Goal: Find contact information: Find contact information

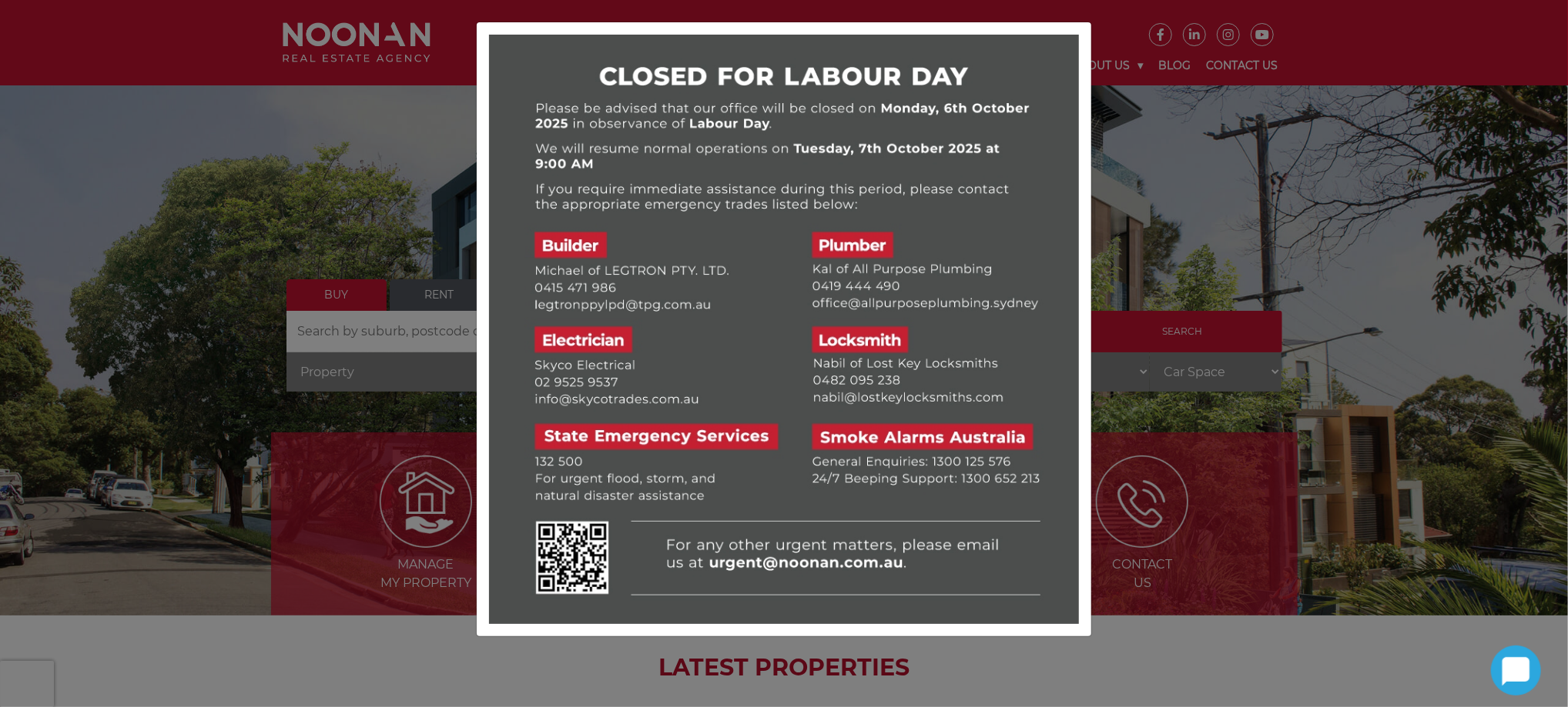
click at [1258, 205] on div at bounding box center [784, 353] width 1568 height 707
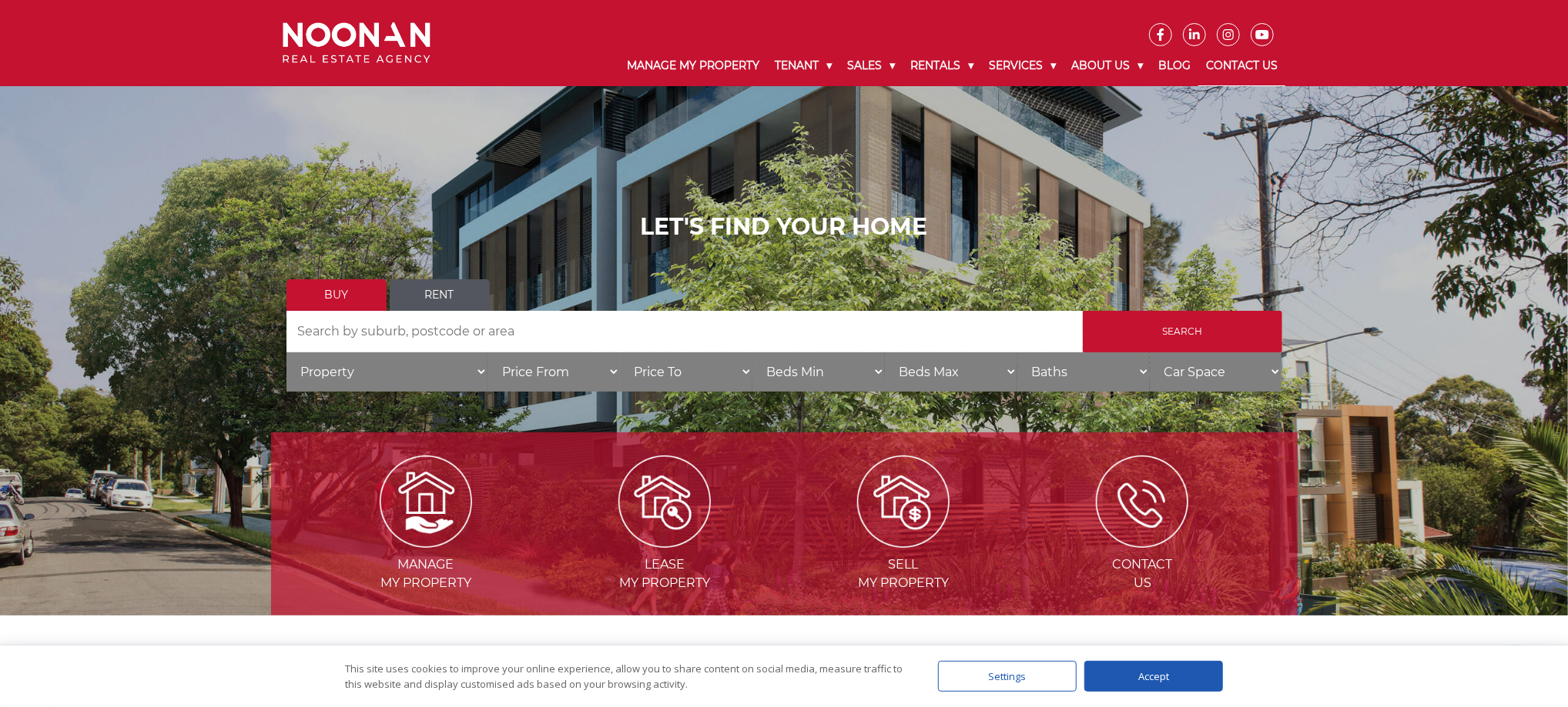
click at [1248, 67] on link "Contact Us" at bounding box center [1242, 66] width 87 height 40
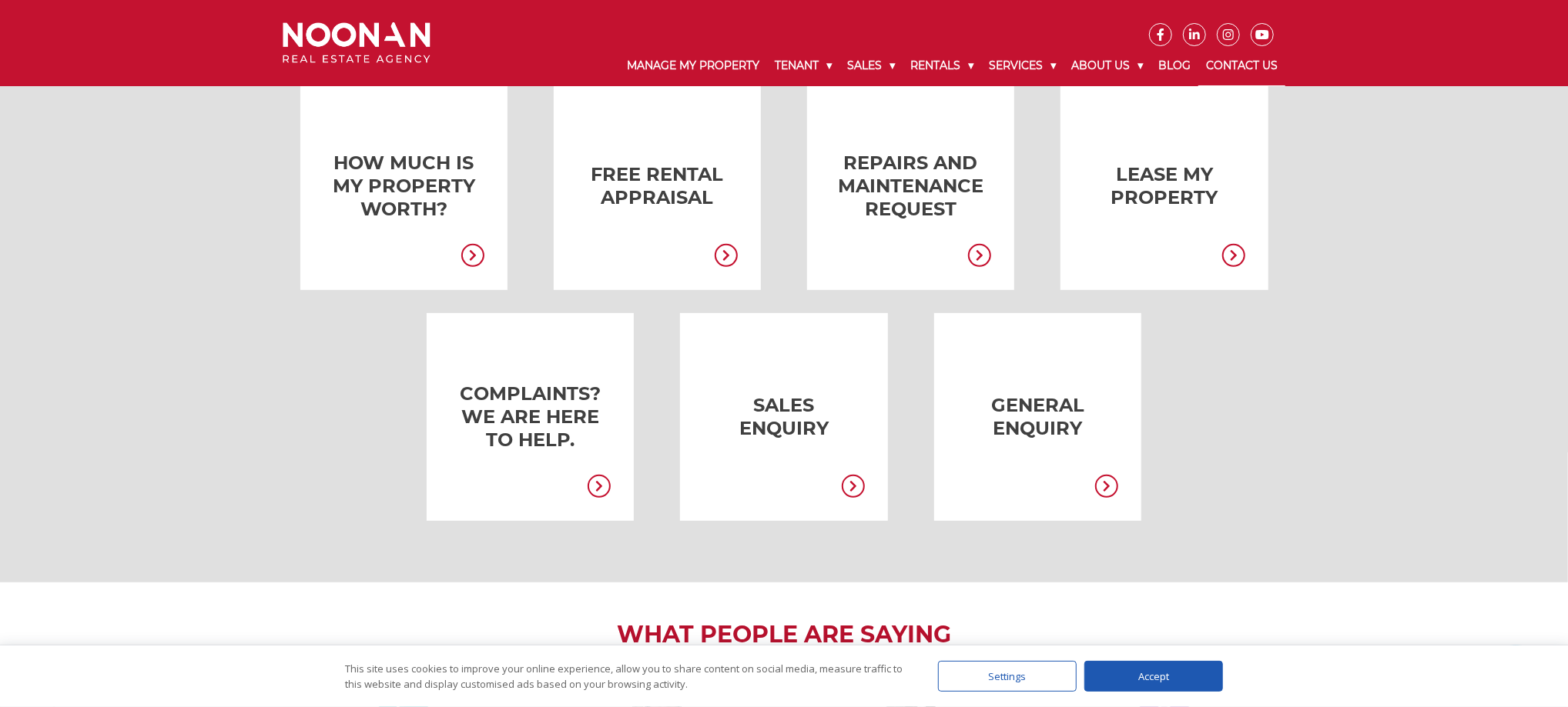
scroll to position [332, 0]
click at [554, 437] on link at bounding box center [507, 414] width 207 height 208
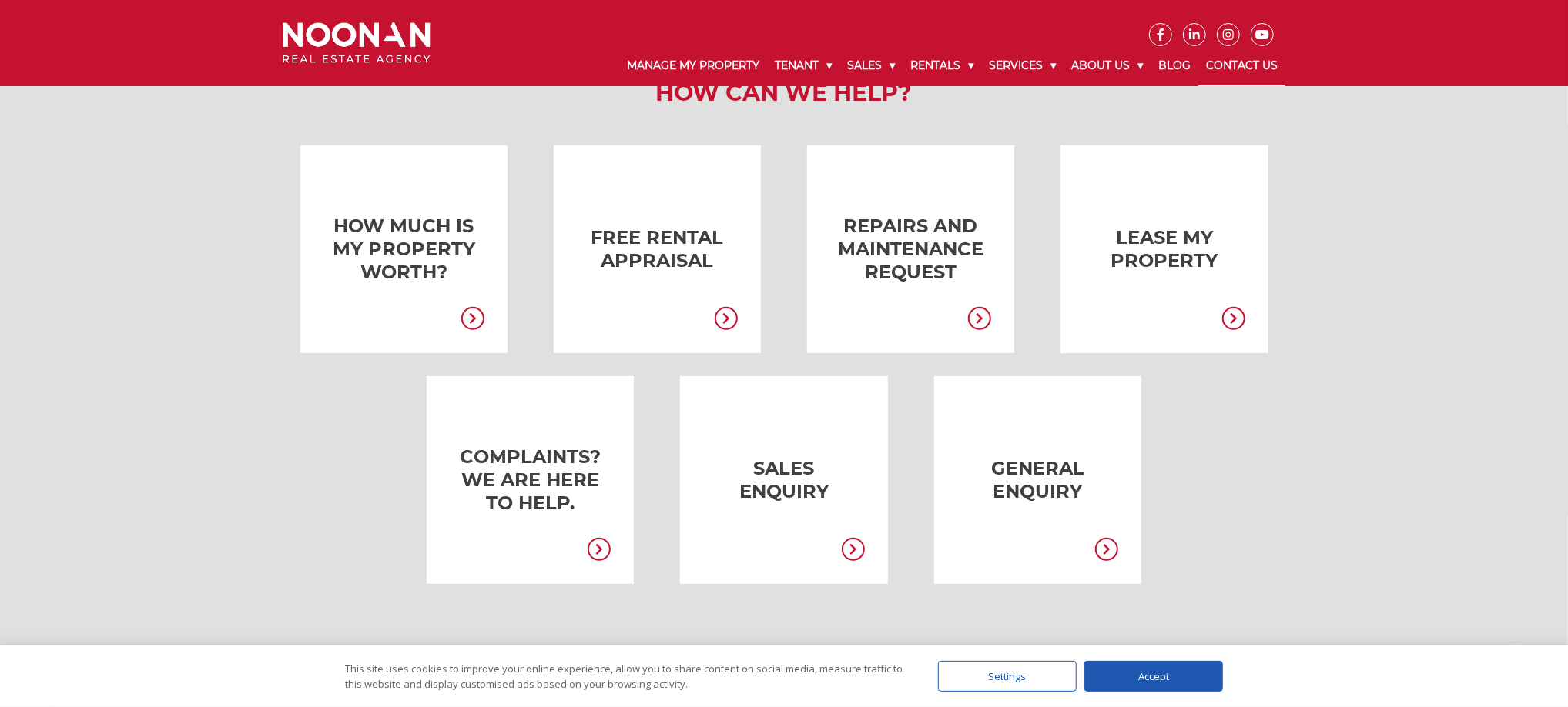
scroll to position [267, 0]
click at [522, 476] on link at bounding box center [507, 481] width 207 height 208
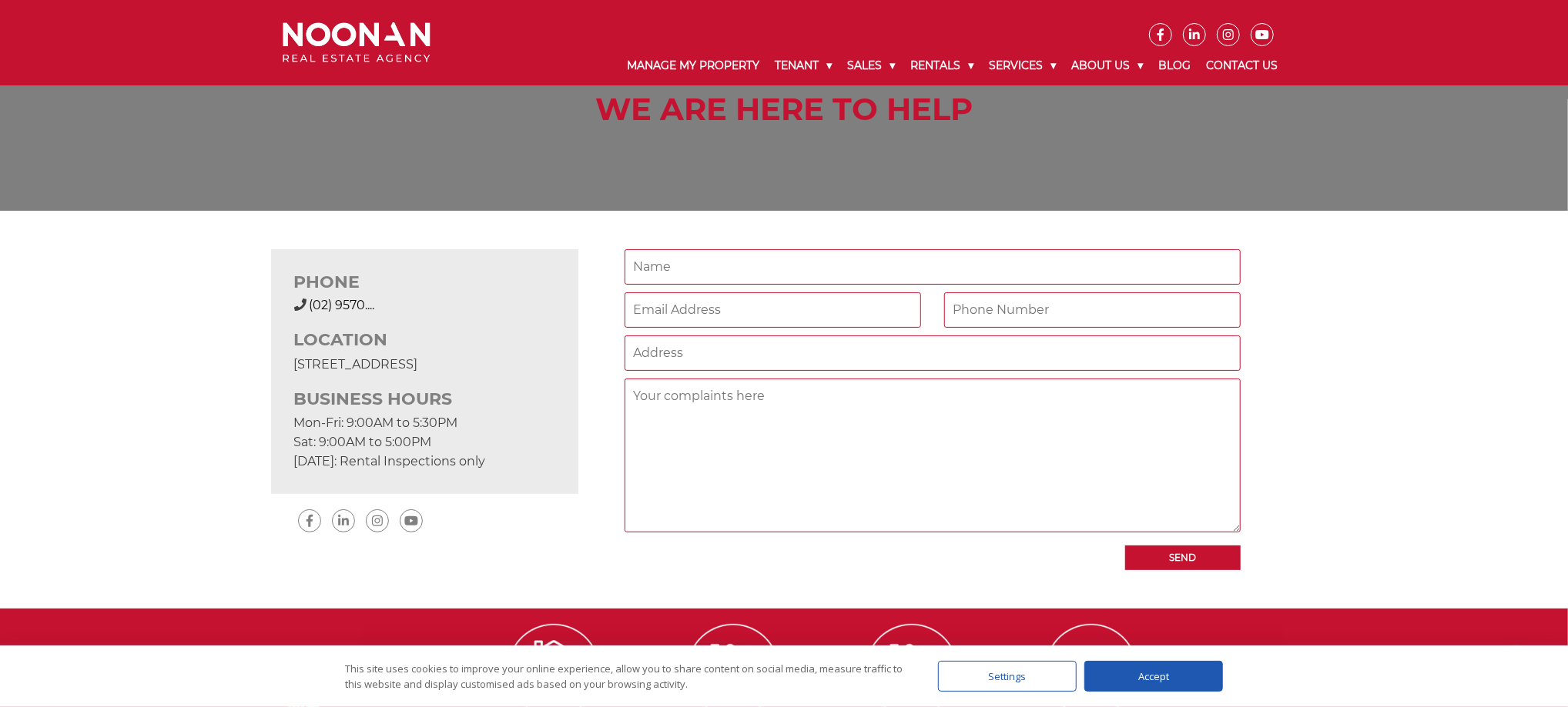
scroll to position [102, 0]
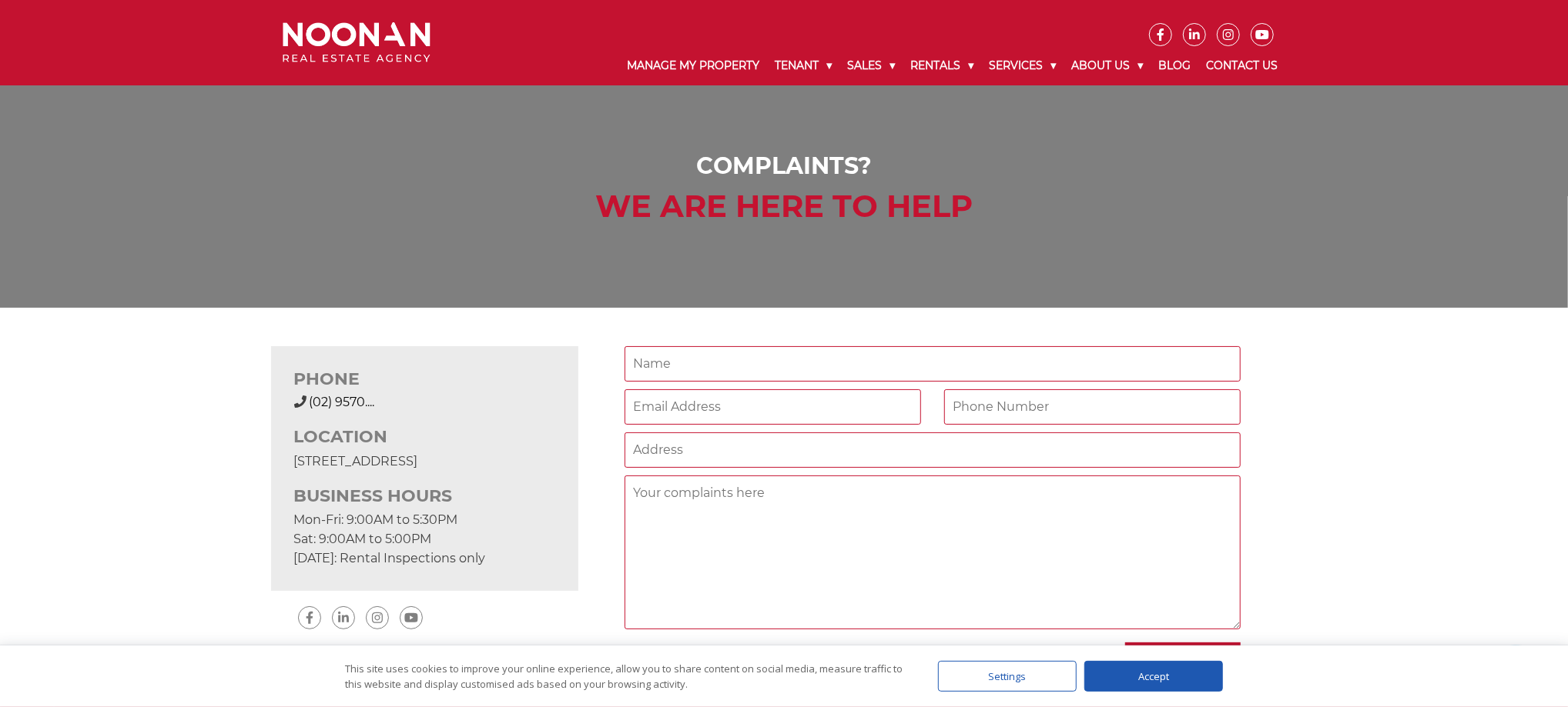
scroll to position [4, 0]
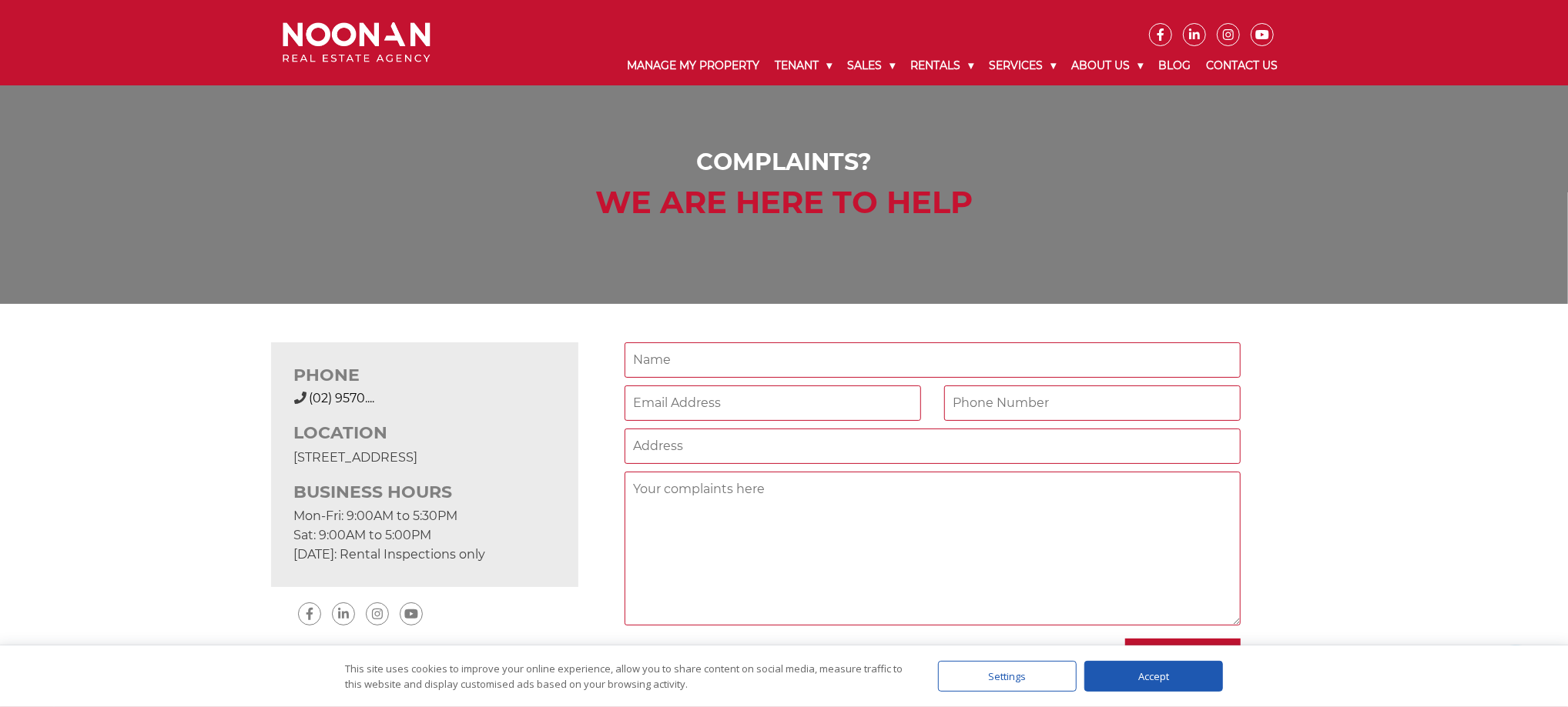
click at [362, 401] on span "(02) 9570...." at bounding box center [342, 398] width 66 height 14
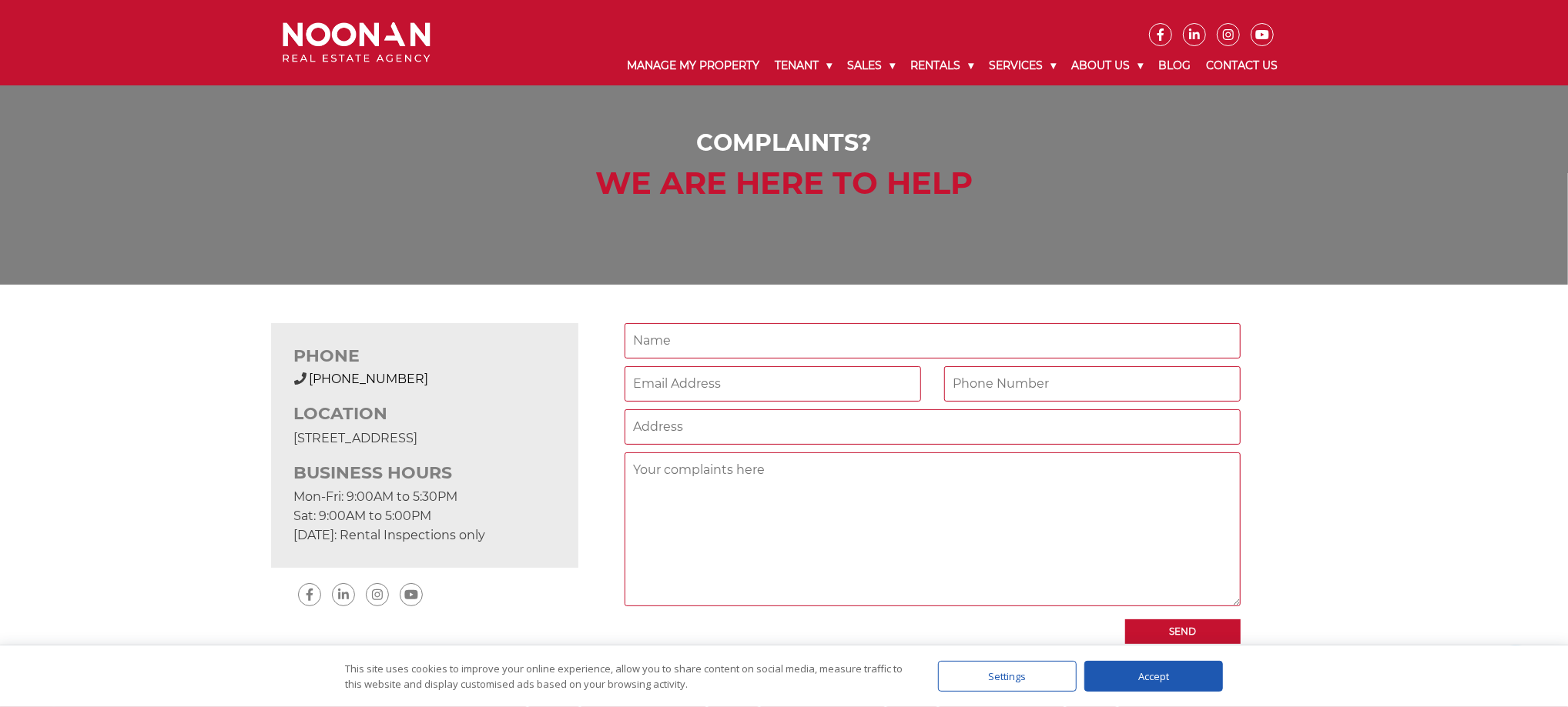
scroll to position [0, 0]
